Goal: Find specific page/section: Find specific page/section

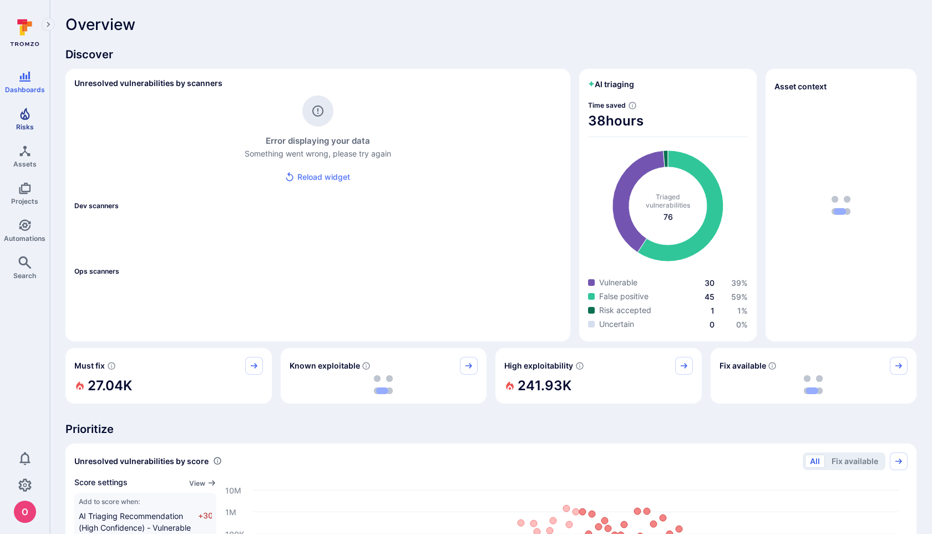
click at [22, 113] on icon "Risks" at bounding box center [24, 114] width 9 height 12
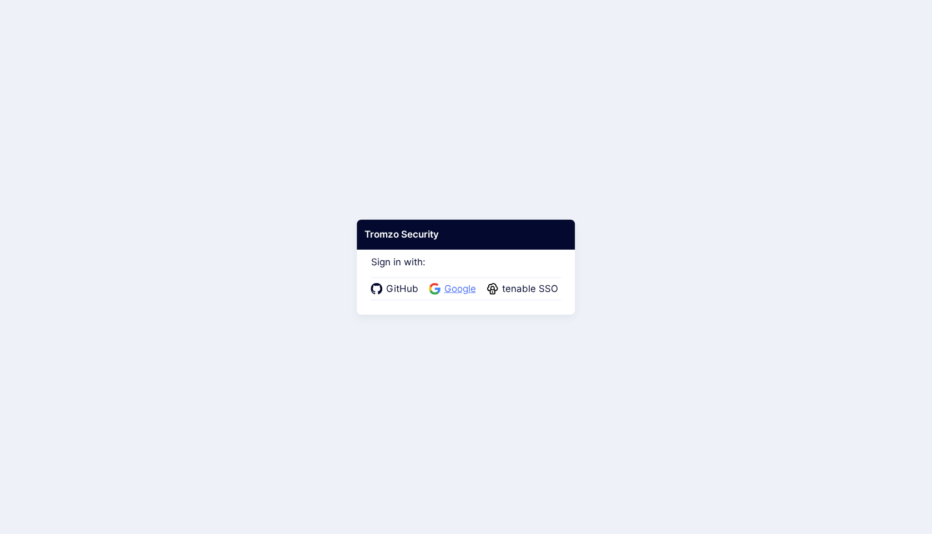
click at [454, 289] on span "Google" at bounding box center [460, 289] width 38 height 14
